Goal: Register for event/course: Sign up to attend an event or enroll in a course

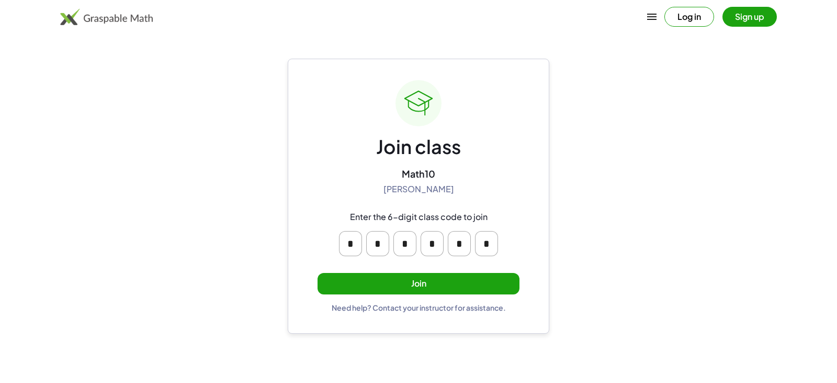
click at [430, 288] on button "Join" at bounding box center [419, 283] width 202 height 21
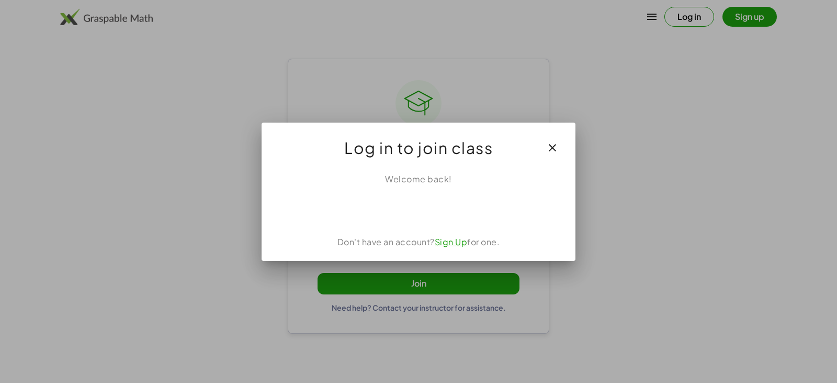
click at [556, 152] on icon "button" at bounding box center [552, 147] width 13 height 13
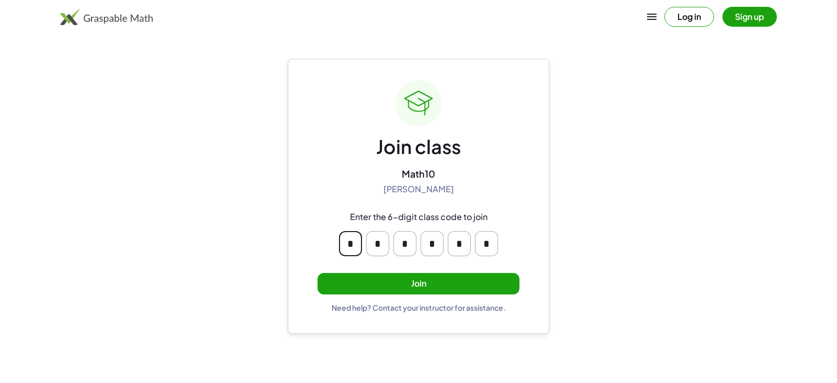
click at [350, 243] on input "*" at bounding box center [350, 243] width 23 height 25
click at [371, 246] on input "*" at bounding box center [377, 243] width 23 height 25
click at [411, 244] on input "*" at bounding box center [405, 243] width 23 height 25
type input "*"
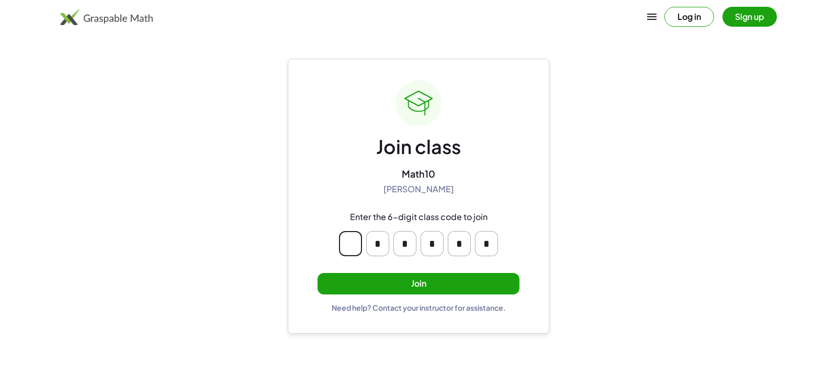
type input "*"
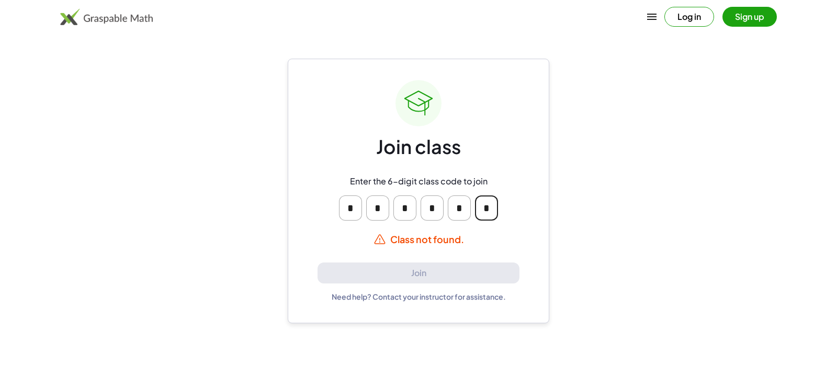
type input "*"
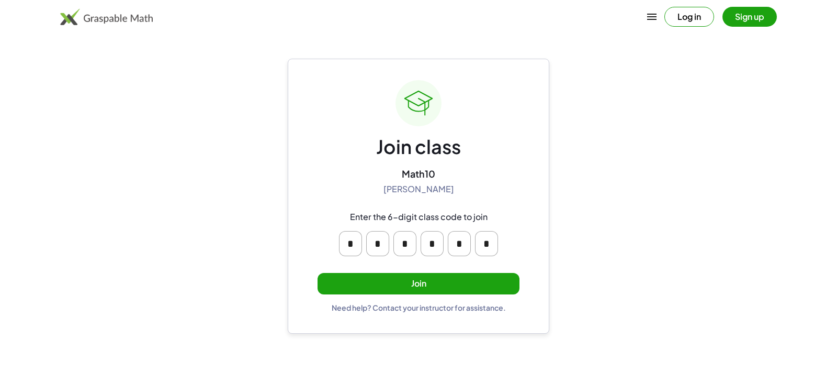
click at [451, 184] on div "Join class Math10 Steffany Avila Enter the 6-digit class code to join * * * * *…" at bounding box center [419, 196] width 202 height 232
